Goal: Task Accomplishment & Management: Use online tool/utility

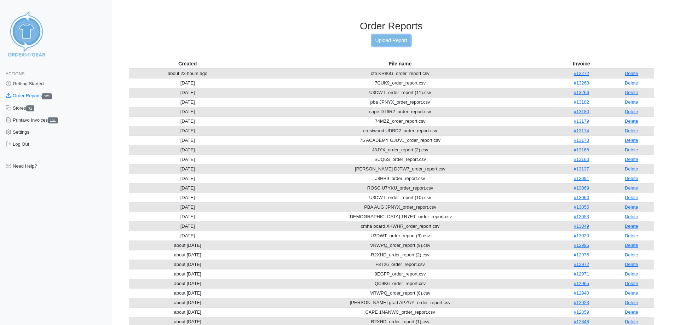
click at [392, 41] on link "Upload Report" at bounding box center [391, 40] width 38 height 11
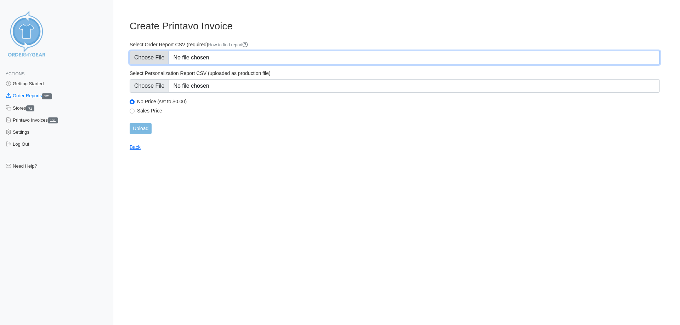
click at [161, 55] on input "Select Order Report CSV (required) How to find report" at bounding box center [395, 57] width 530 height 13
type input "C:\fakepath\2BBHS_order_report.csv"
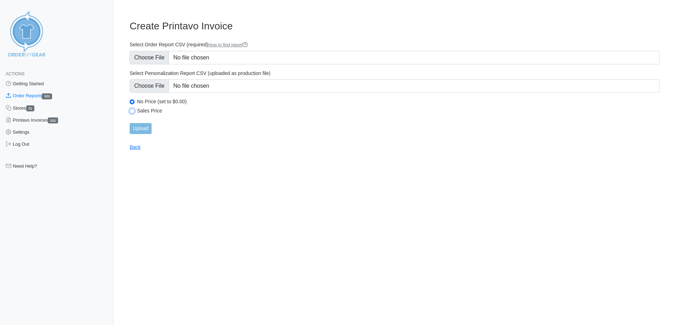
click at [133, 113] on input "Sales Price" at bounding box center [132, 111] width 5 height 5
radio input "true"
click at [142, 130] on input "Upload" at bounding box center [141, 128] width 22 height 11
